Goal: Information Seeking & Learning: Learn about a topic

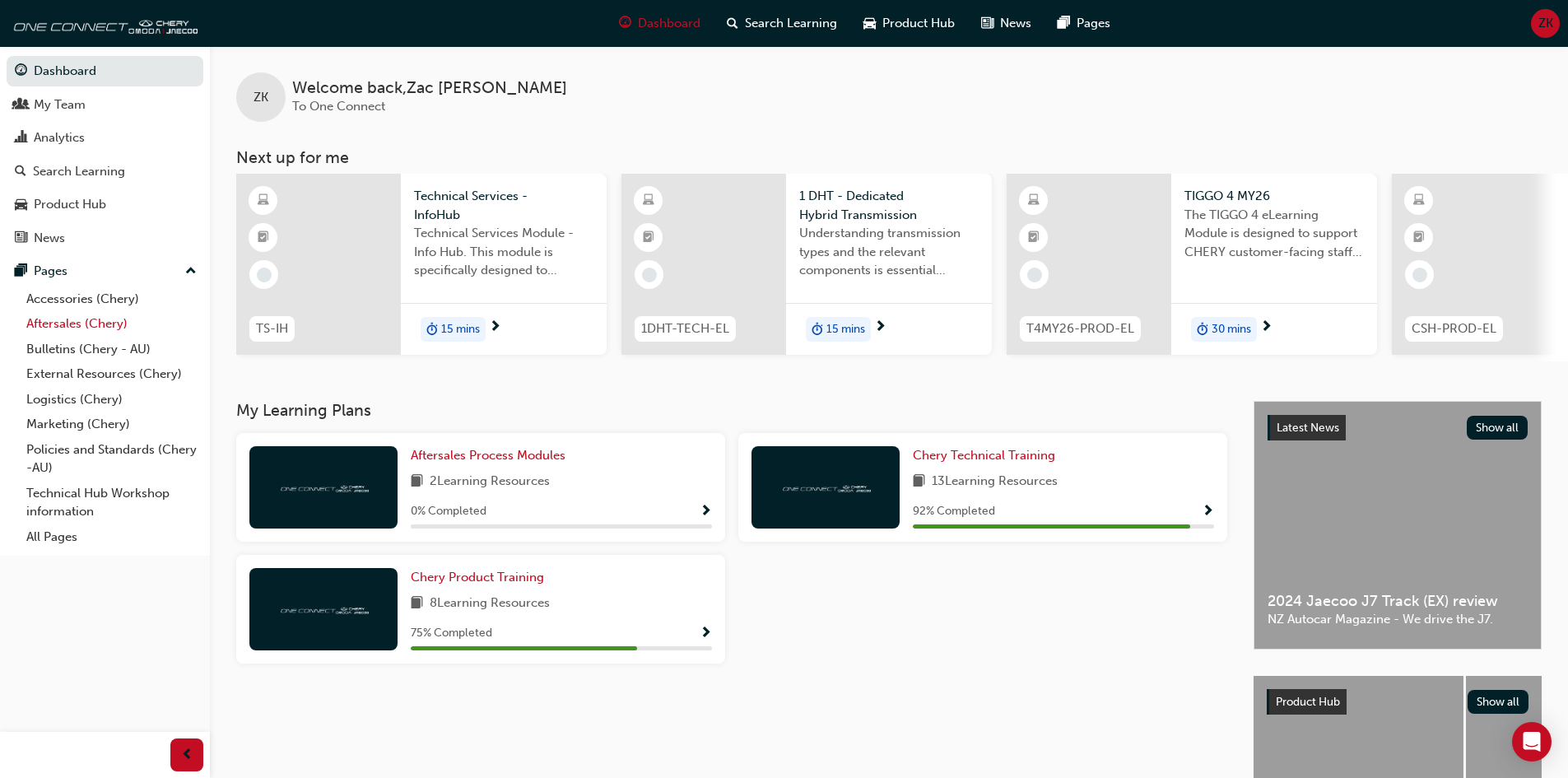
click at [73, 331] on link "Aftersales (Chery)" at bounding box center [112, 324] width 184 height 26
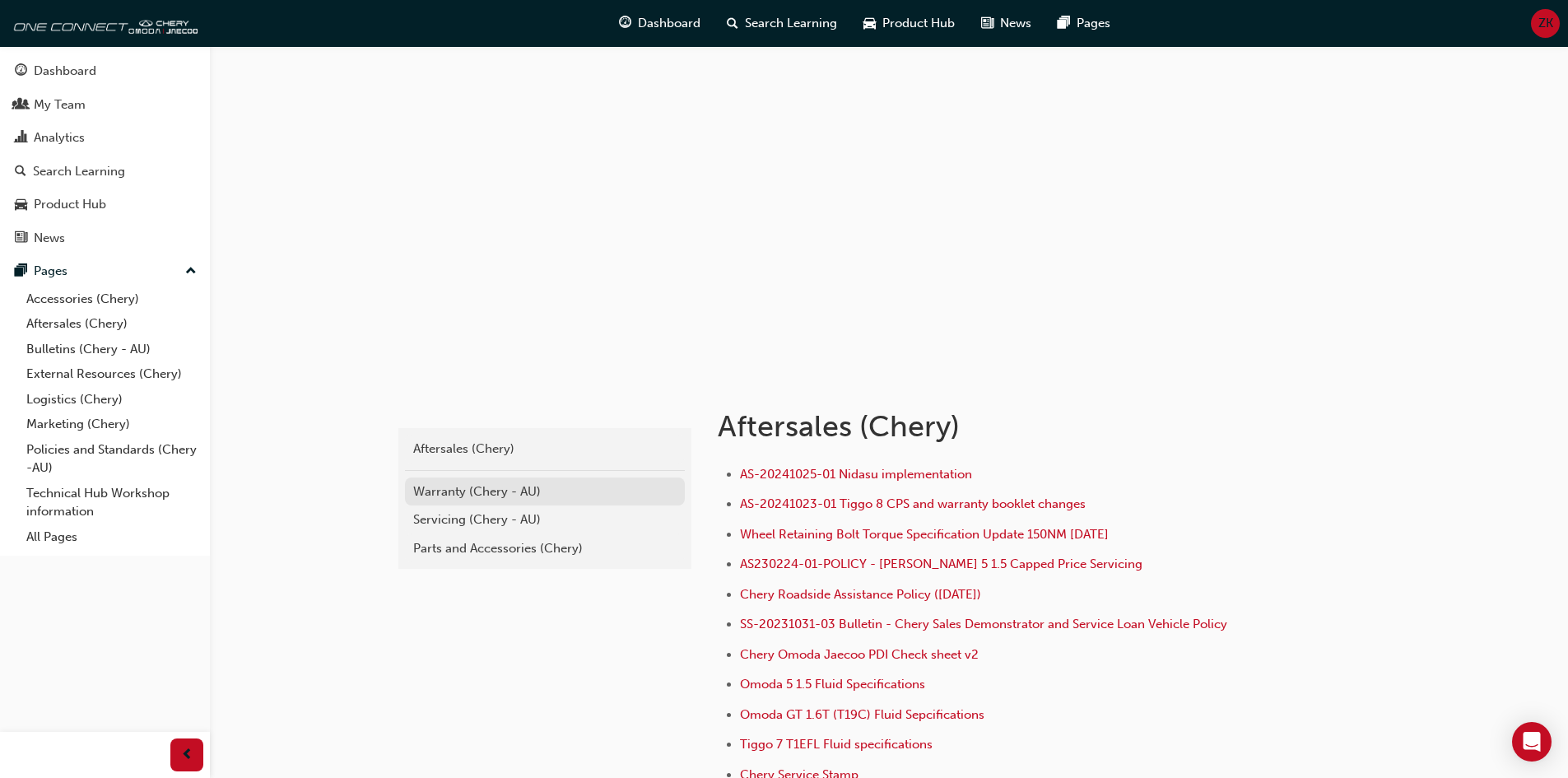
click at [452, 491] on div "Warranty (Chery - AU)" at bounding box center [544, 492] width 263 height 19
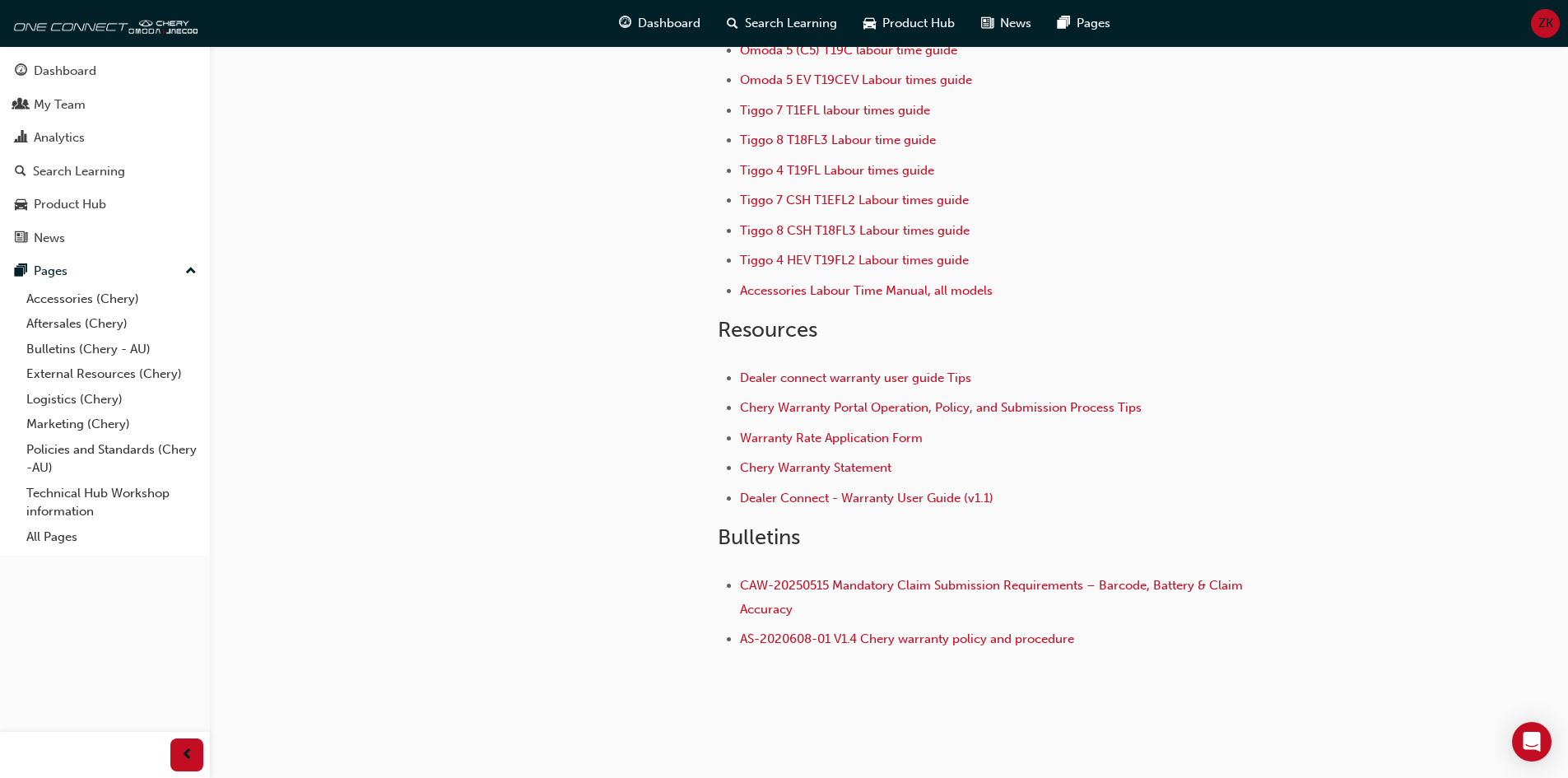
scroll to position [198, 0]
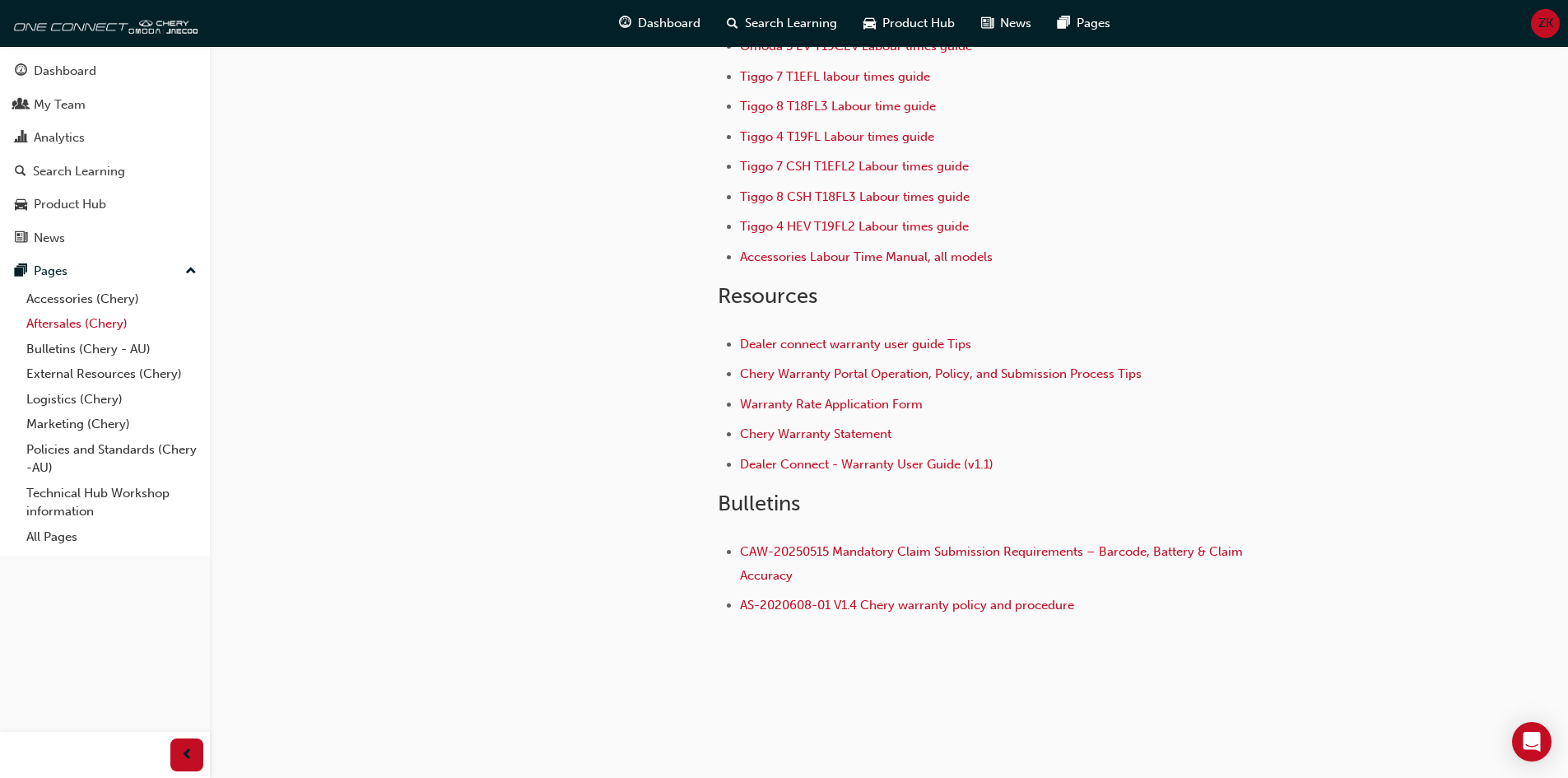
click at [79, 327] on link "Aftersales (Chery)" at bounding box center [112, 324] width 184 height 26
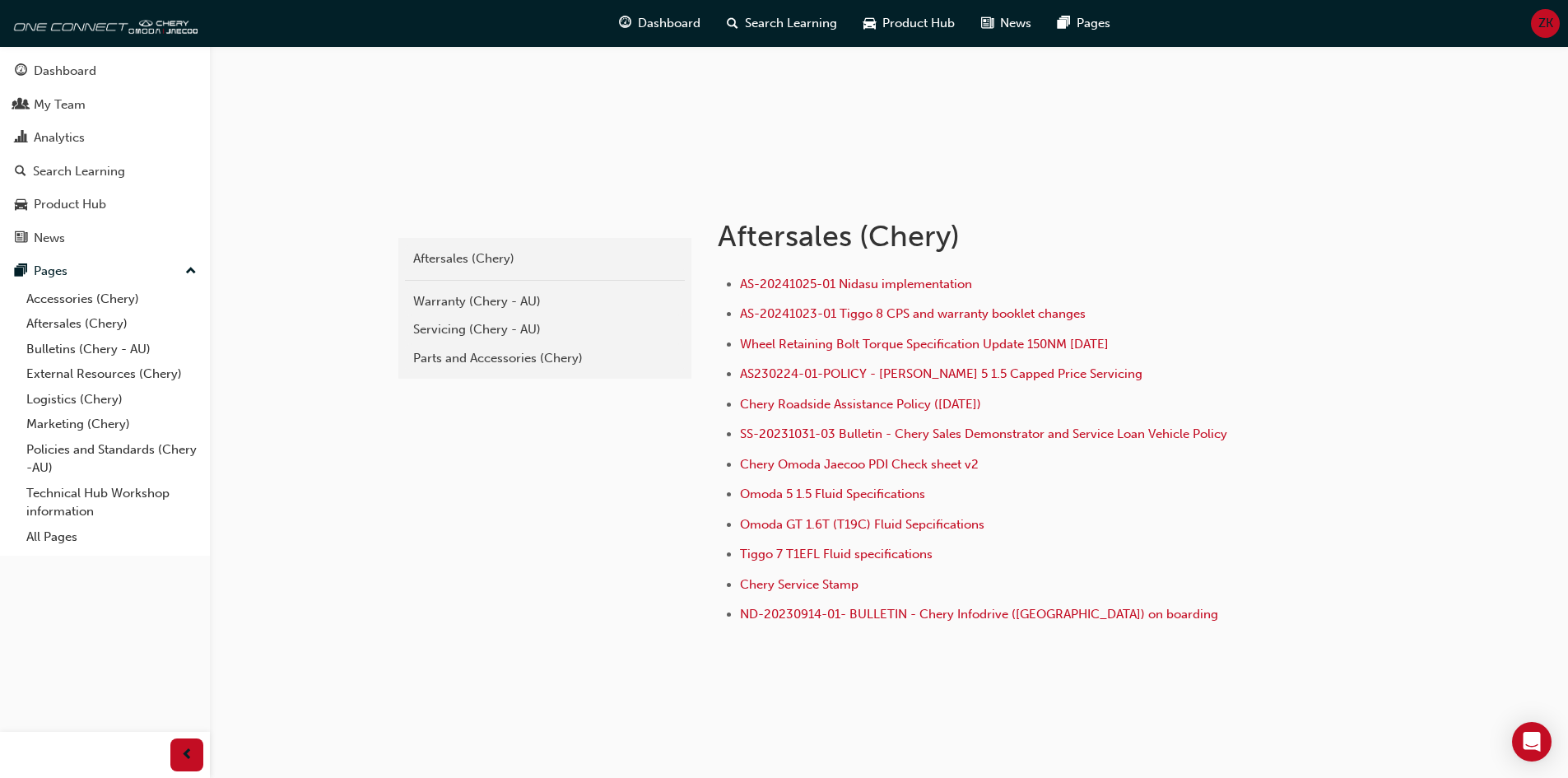
scroll to position [199, 0]
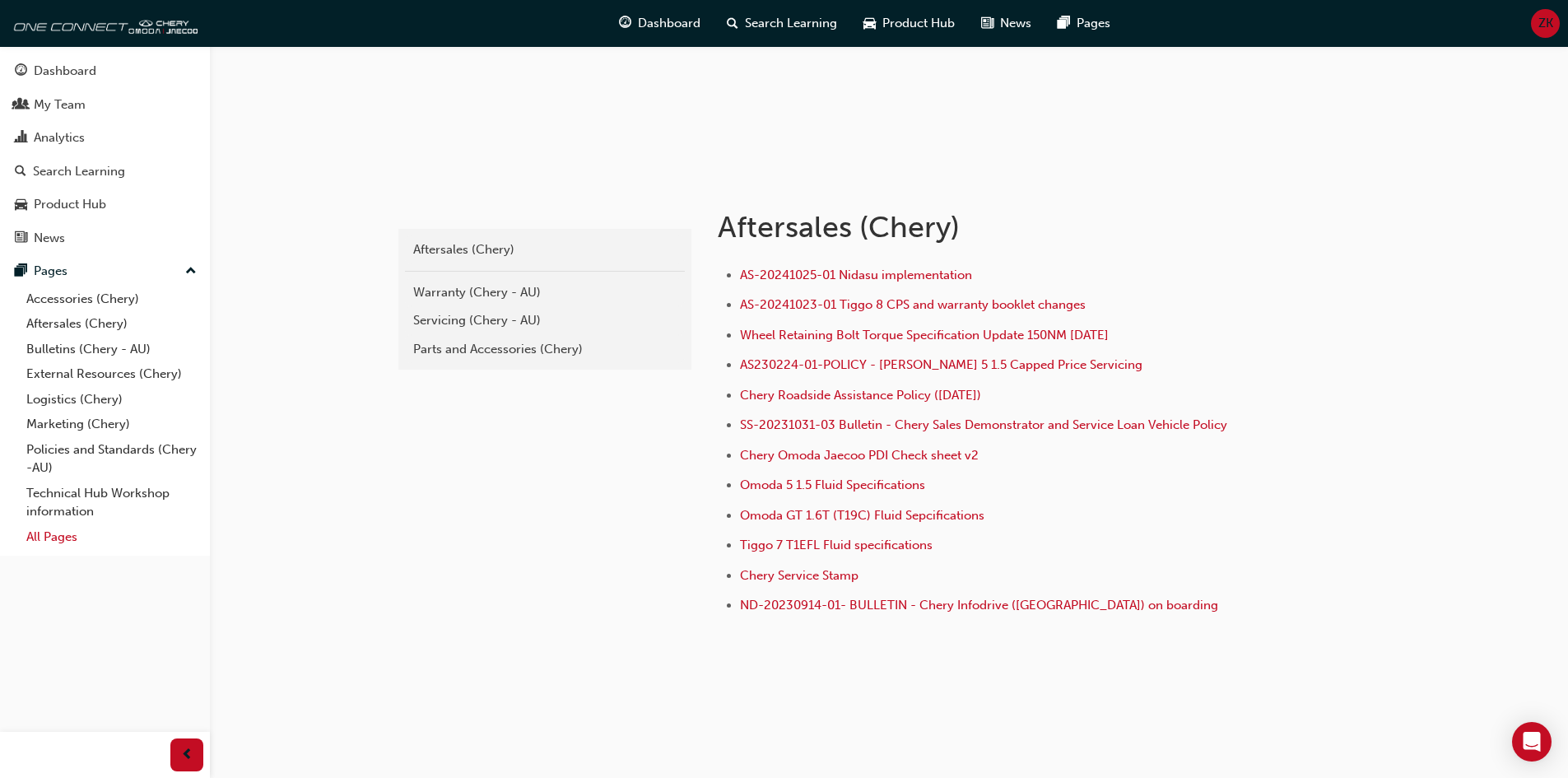
click at [80, 532] on link "All Pages" at bounding box center [112, 537] width 184 height 26
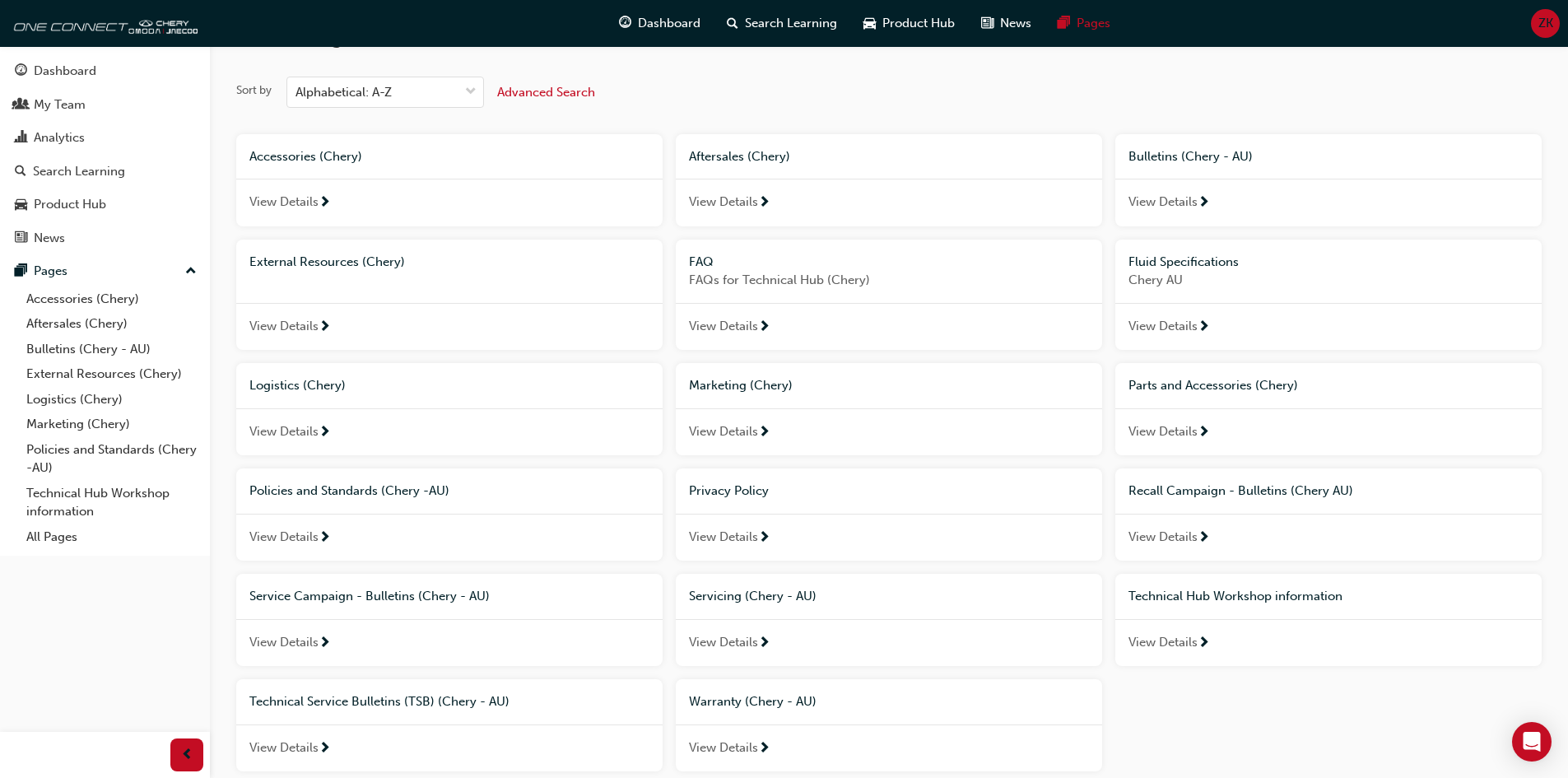
scroll to position [82, 0]
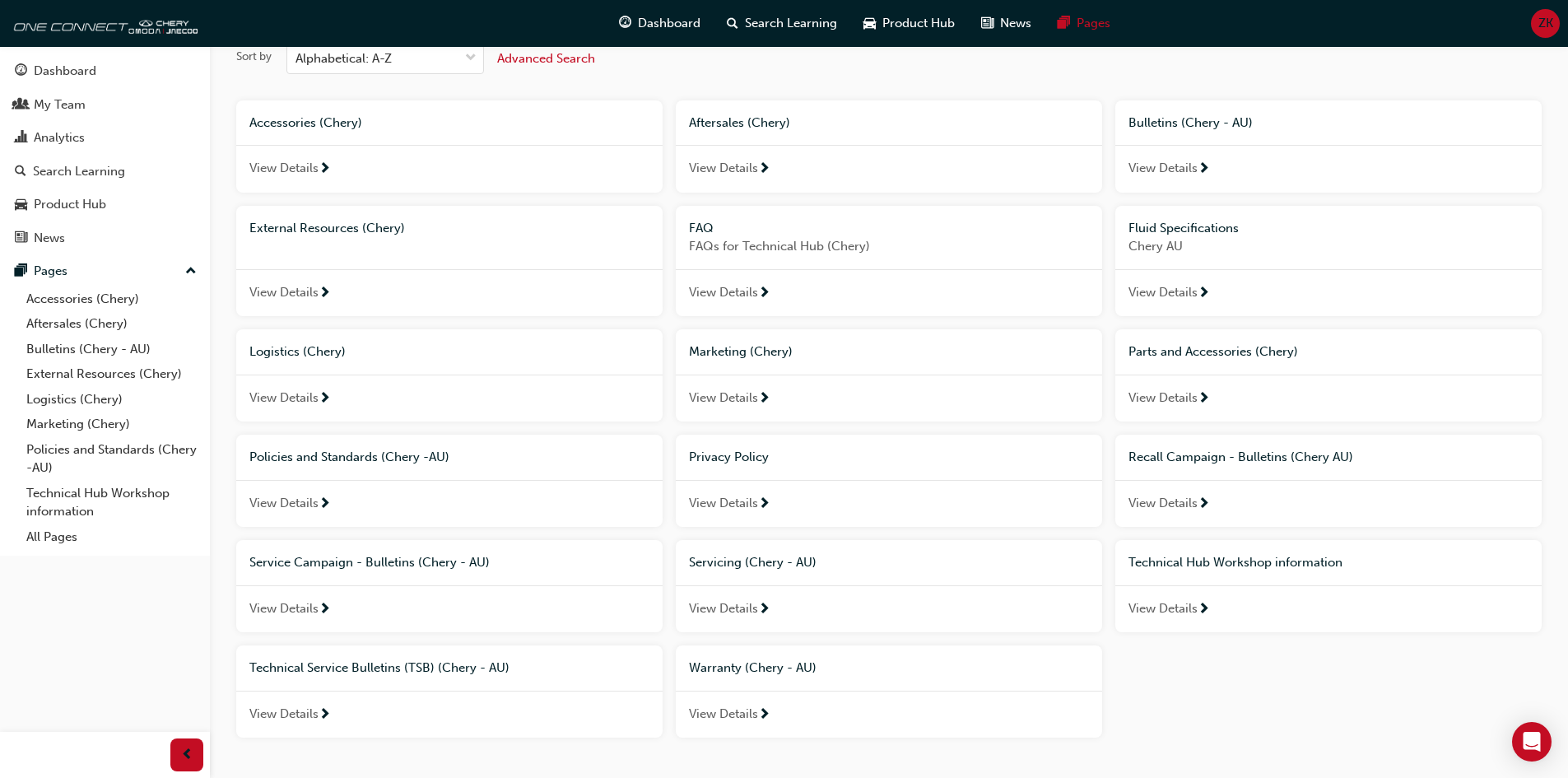
click at [1236, 170] on div "View Details" at bounding box center [1329, 169] width 427 height 48
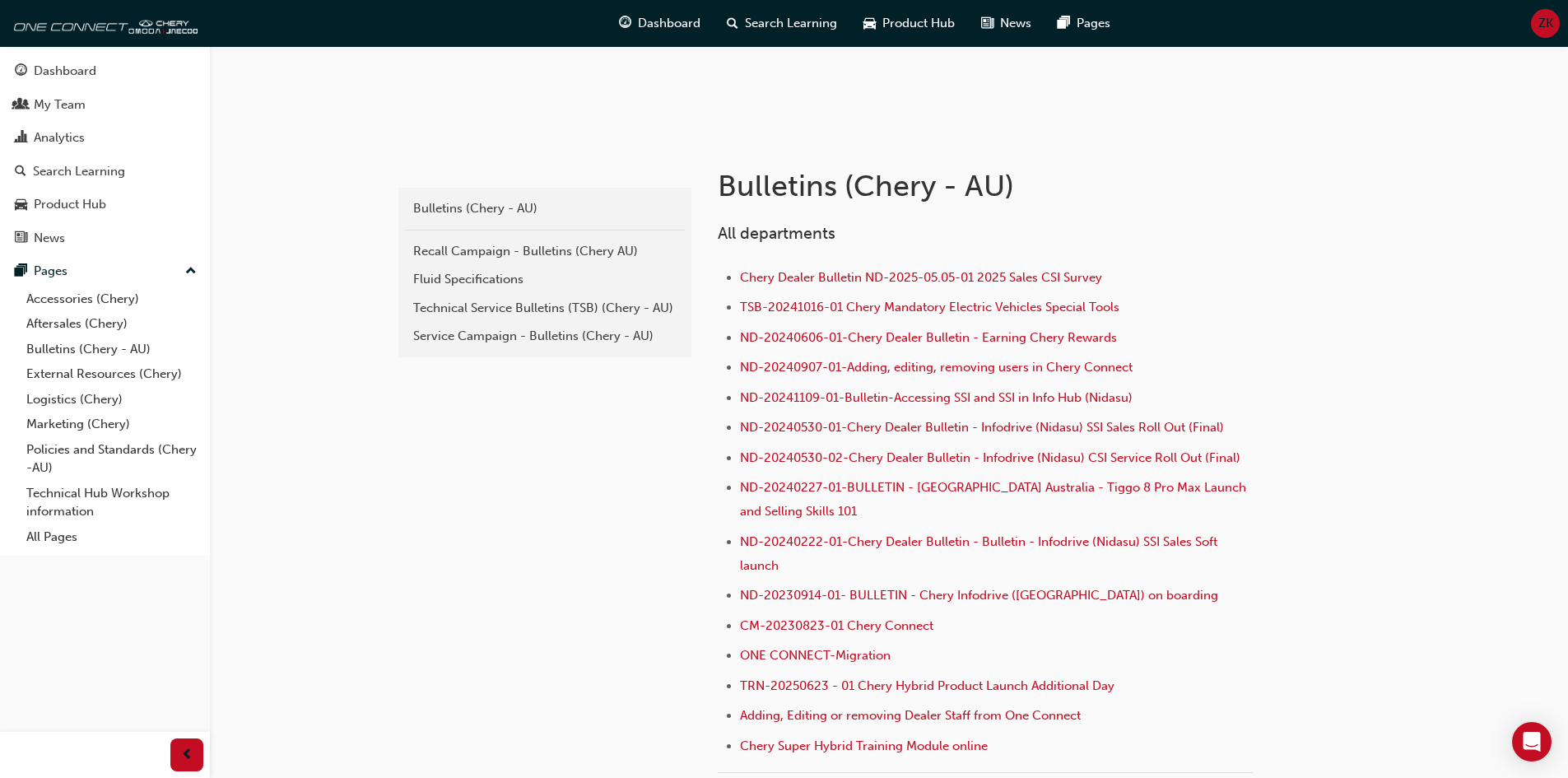
scroll to position [247, 0]
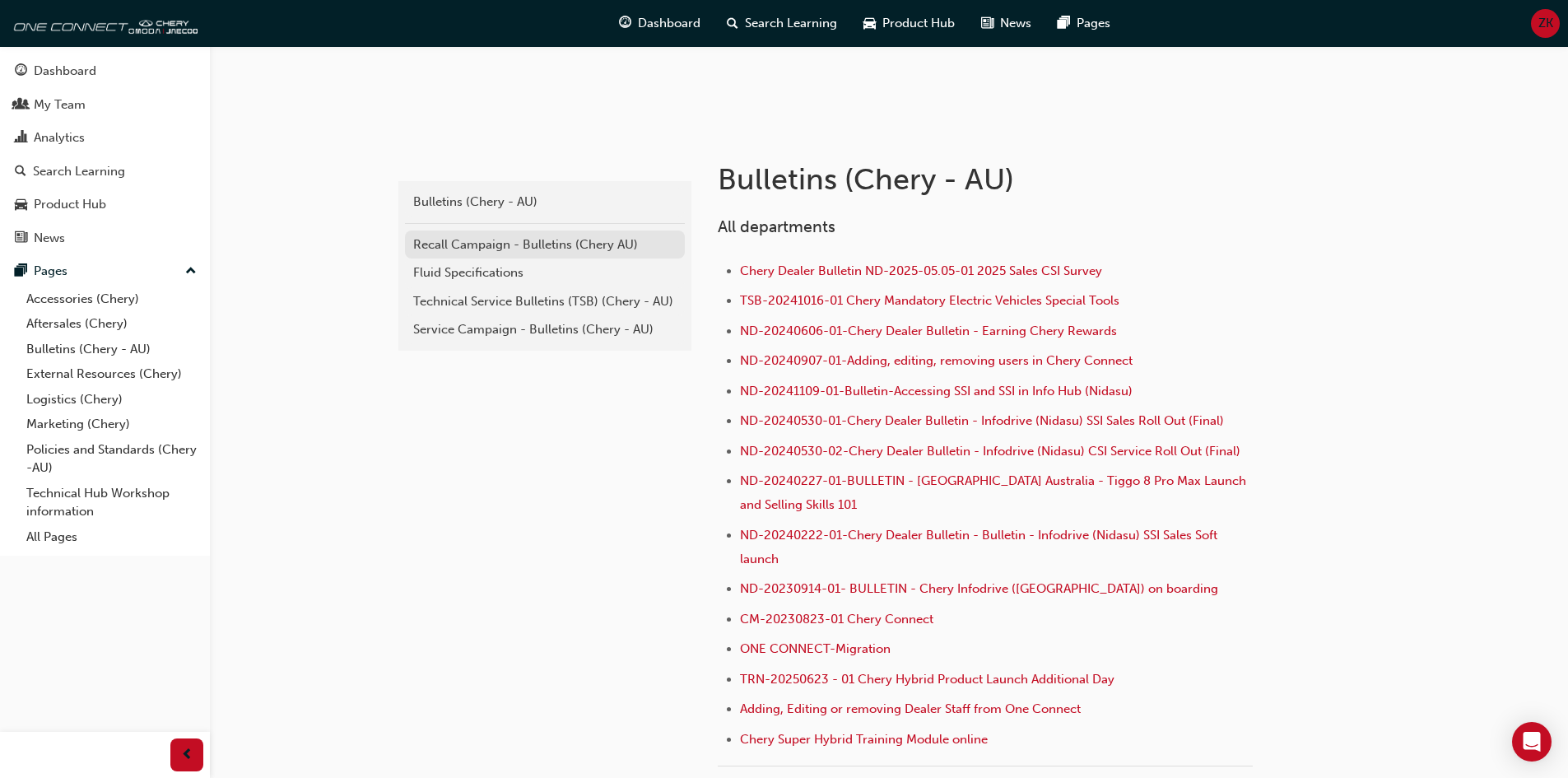
click at [610, 247] on div "Recall Campaign - Bulletins (Chery AU)" at bounding box center [544, 244] width 263 height 19
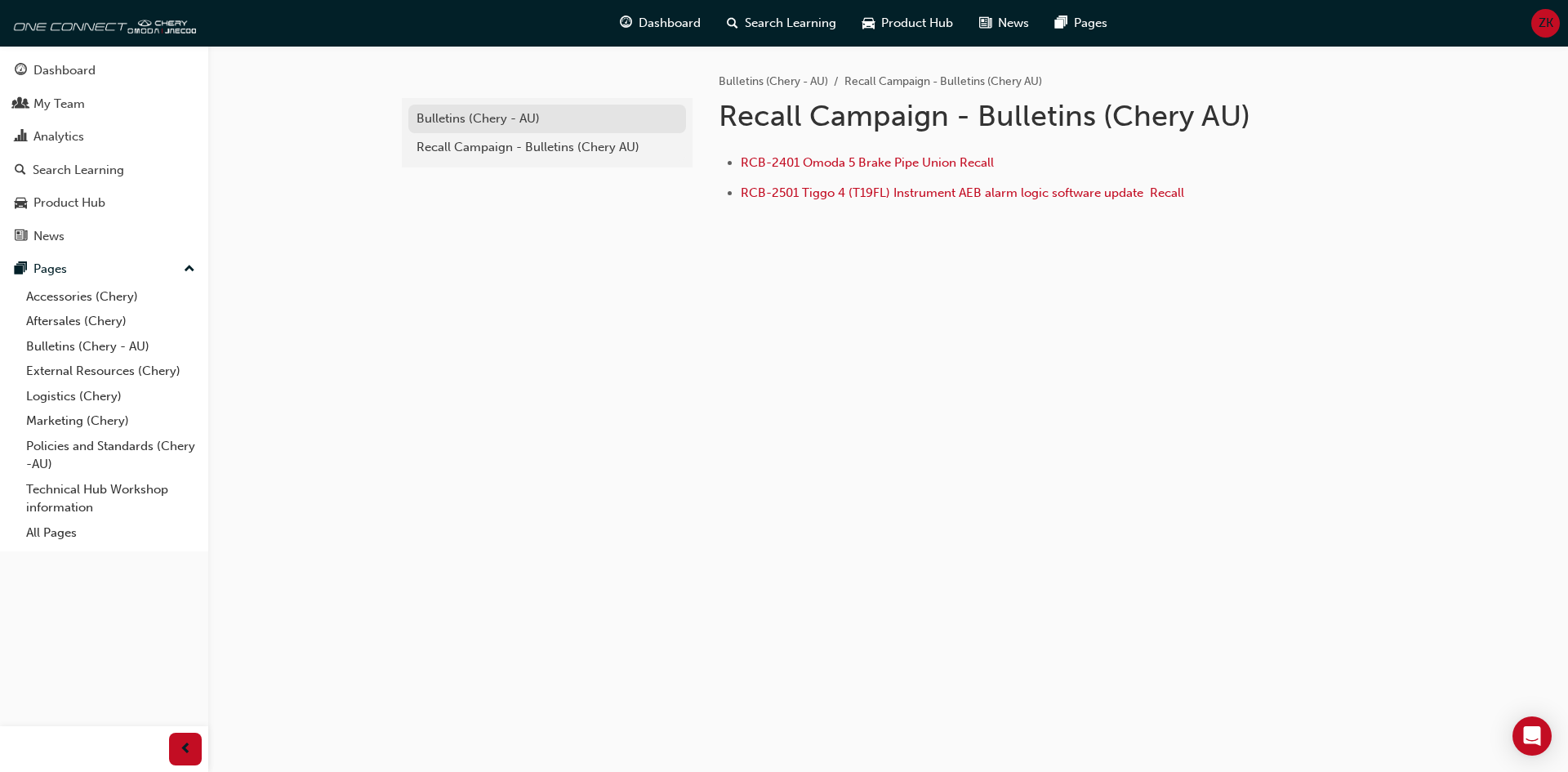
click at [500, 124] on div "Bulletins (Chery - AU)" at bounding box center [546, 119] width 261 height 19
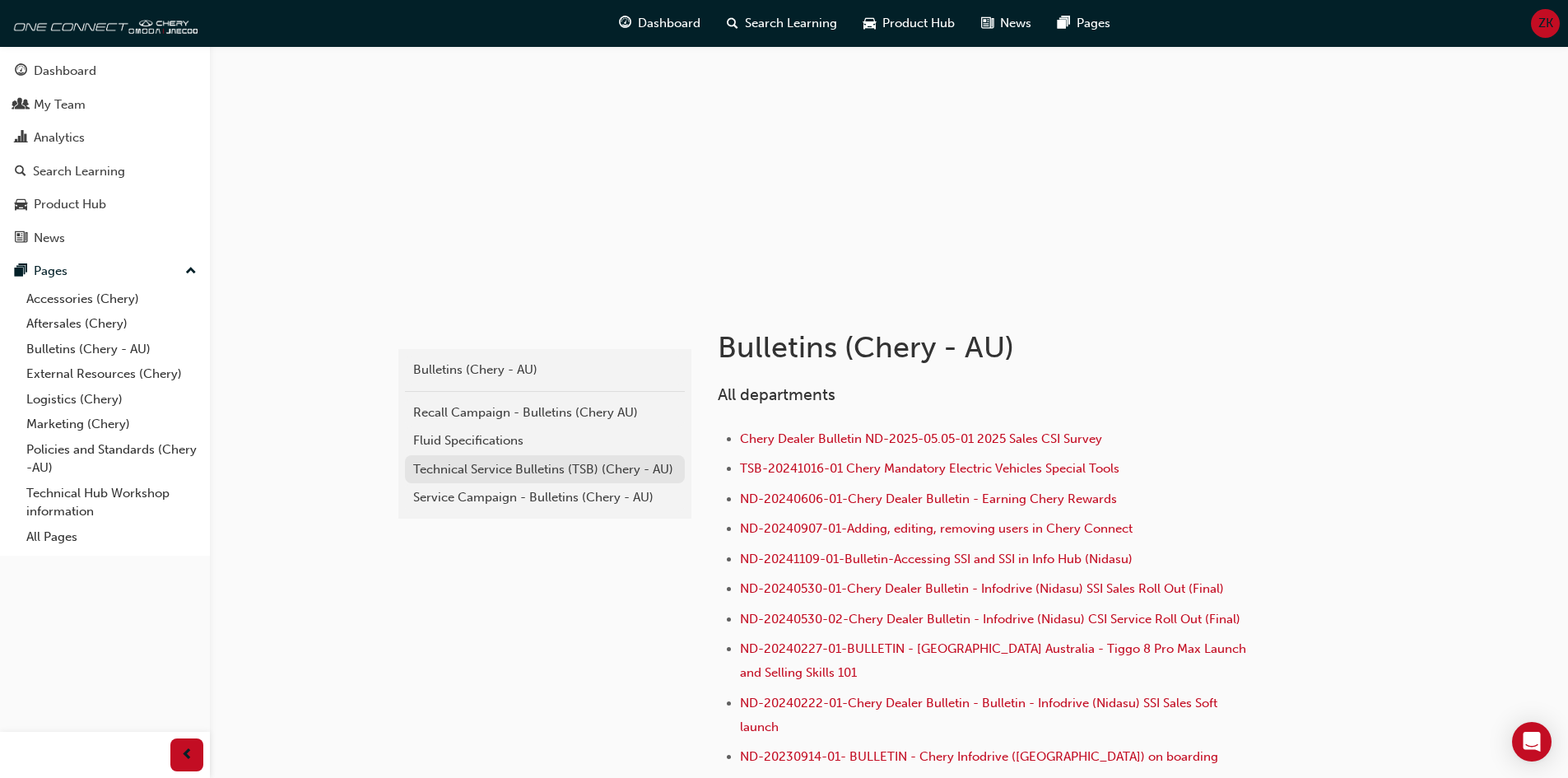
scroll to position [82, 0]
click at [544, 467] on div "Technical Service Bulletins (TSB) (Chery - AU)" at bounding box center [544, 466] width 263 height 19
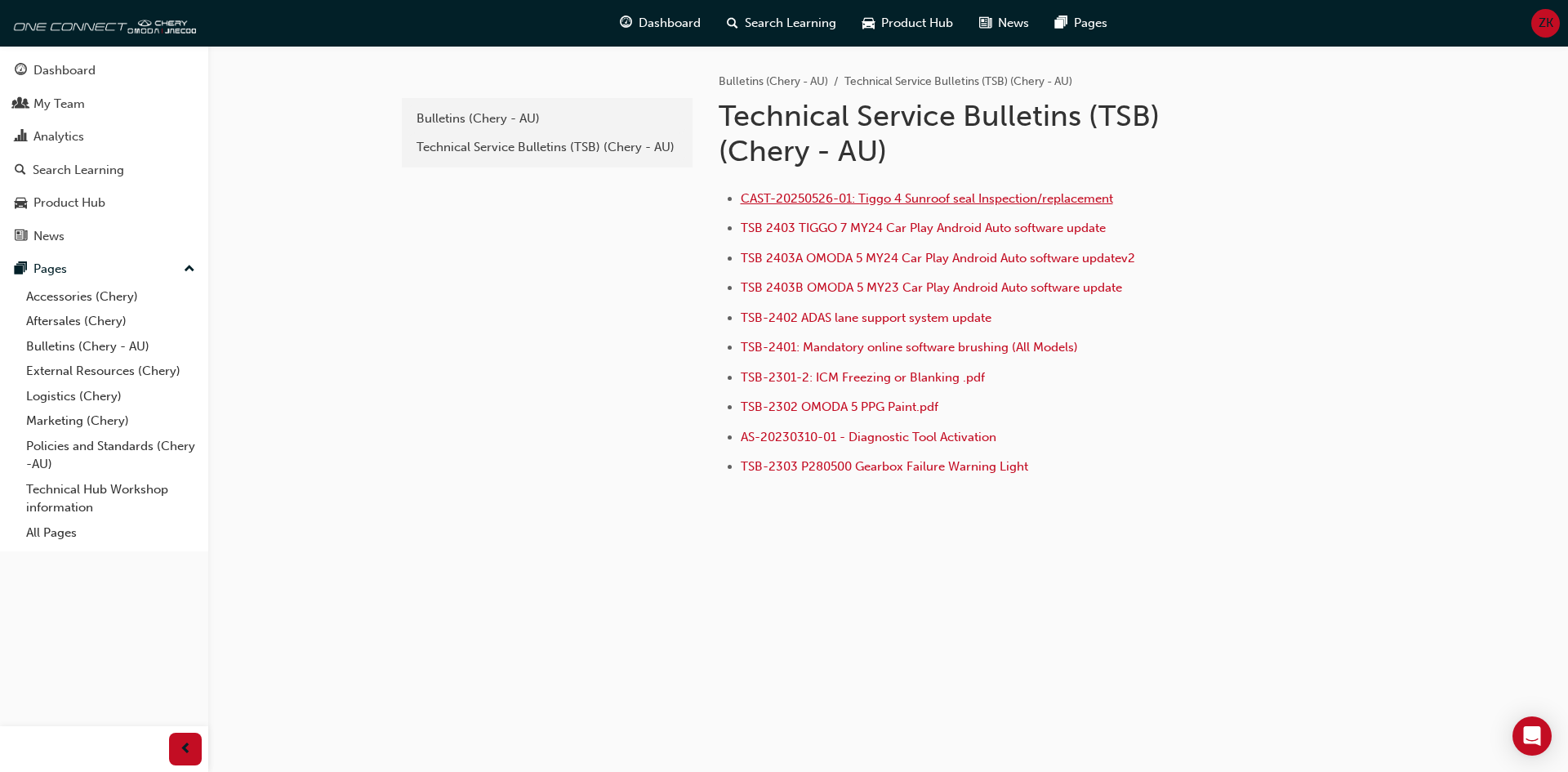
click at [873, 201] on span "CAST-20250526-01: Tiggo 4 Sunroof seal Inspection/replacement" at bounding box center [927, 198] width 373 height 15
